Goal: Complete application form: Complete application form

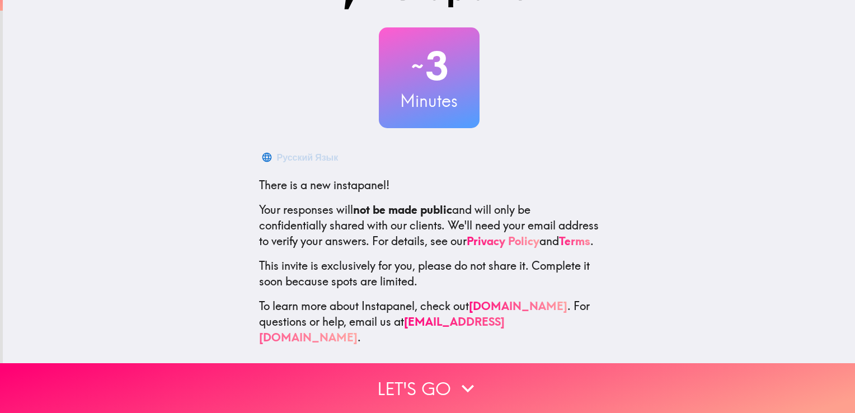
scroll to position [52, 0]
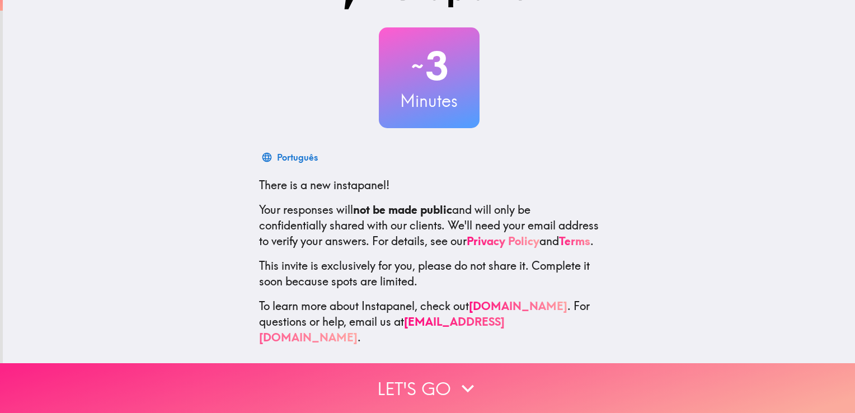
drag, startPoint x: 477, startPoint y: 371, endPoint x: 483, endPoint y: 366, distance: 8.0
click at [479, 371] on button "Let's go" at bounding box center [427, 388] width 855 height 50
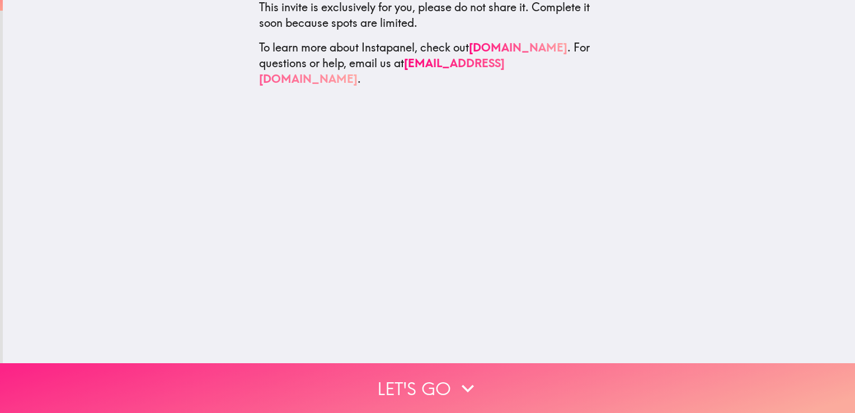
scroll to position [0, 0]
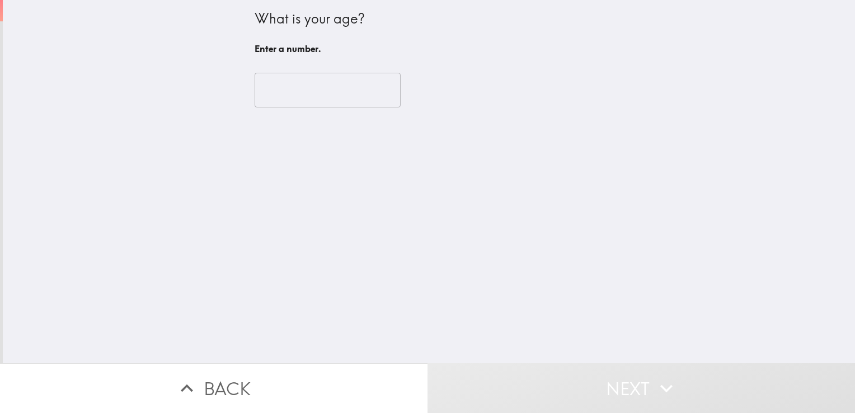
click at [344, 101] on input "number" at bounding box center [328, 90] width 146 height 35
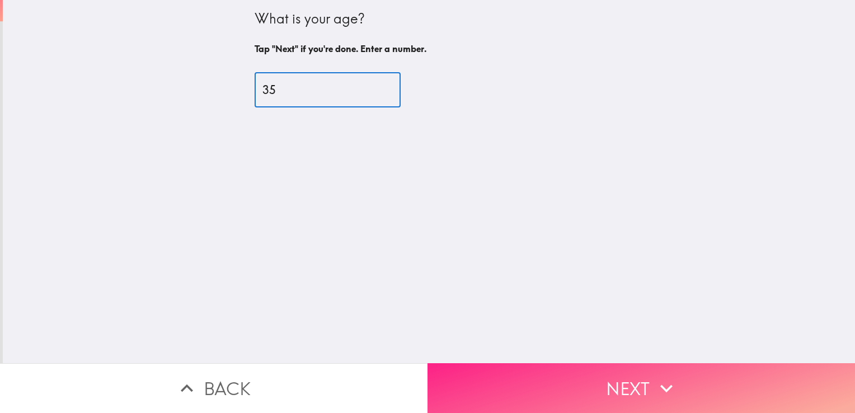
type input "35"
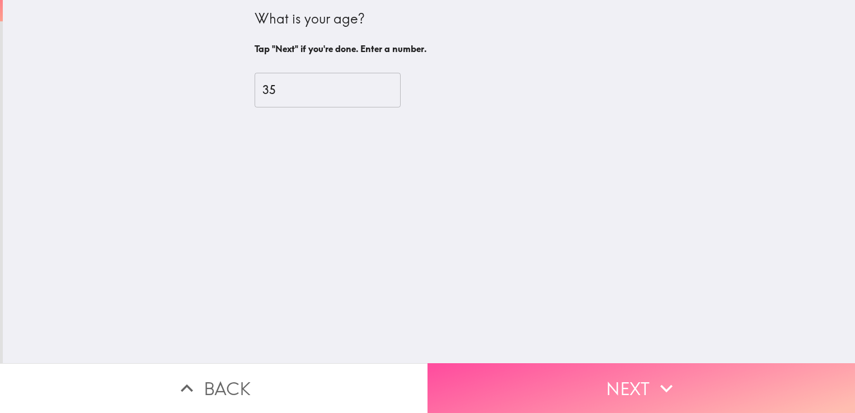
click at [710, 385] on button "Next" at bounding box center [642, 388] width 428 height 50
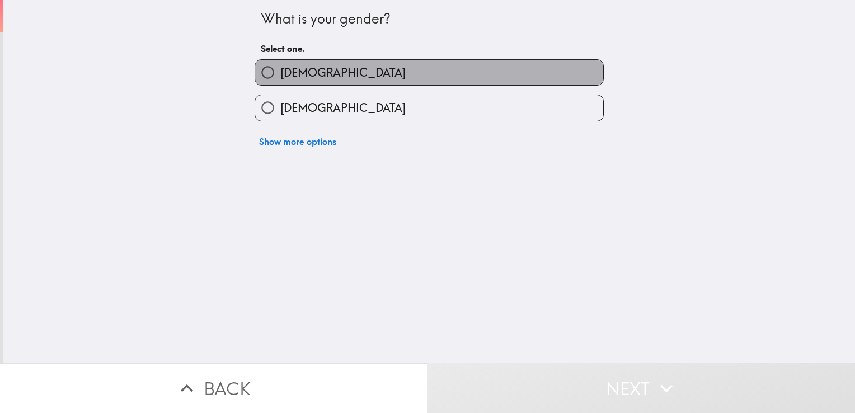
click at [425, 82] on label "[DEMOGRAPHIC_DATA]" at bounding box center [429, 72] width 348 height 25
click at [280, 82] on input "[DEMOGRAPHIC_DATA]" at bounding box center [267, 72] width 25 height 25
radio input "true"
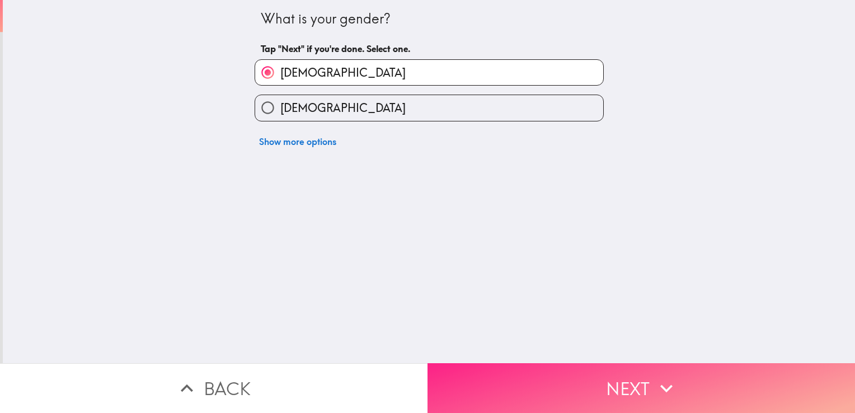
click at [589, 387] on button "Next" at bounding box center [642, 388] width 428 height 50
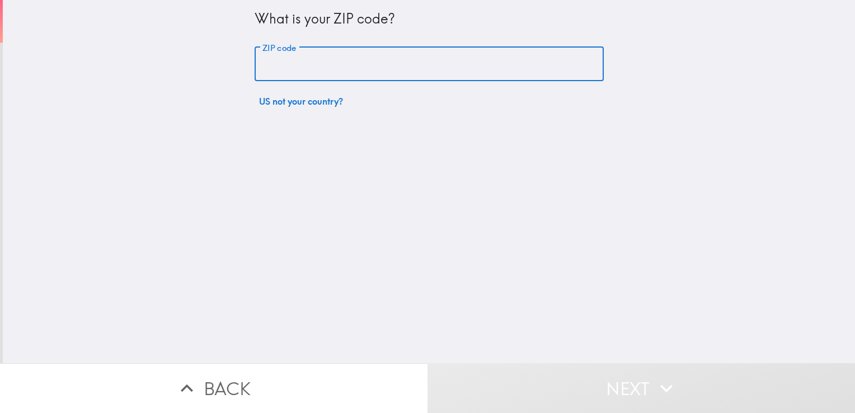
click at [376, 76] on input "ZIP code" at bounding box center [429, 64] width 349 height 35
type input "78228"
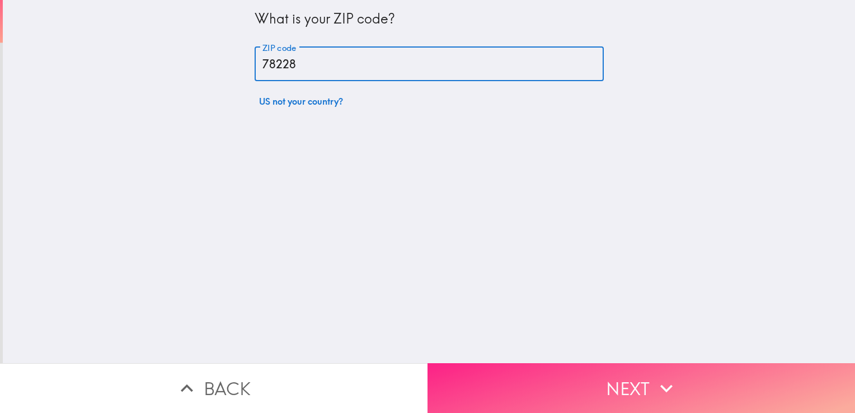
click at [603, 391] on button "Next" at bounding box center [642, 388] width 428 height 50
